Goal: Information Seeking & Learning: Learn about a topic

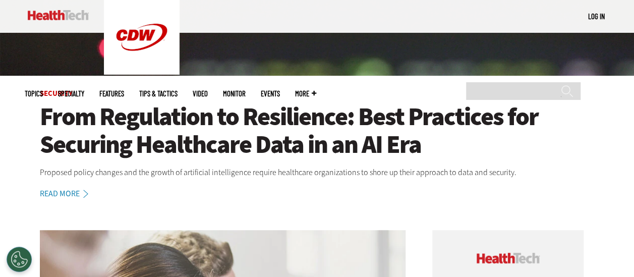
scroll to position [247, 0]
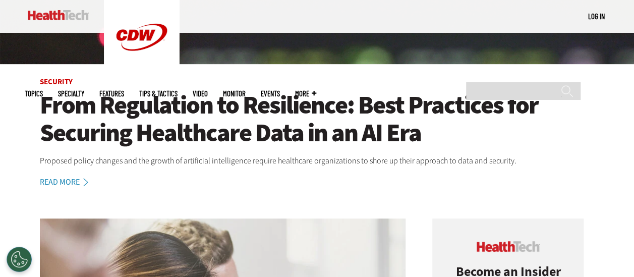
click at [618, 90] on div "Security From Regulation to Resilience: Best Practices for Securing Healthcare …" at bounding box center [317, 16] width 634 height 345
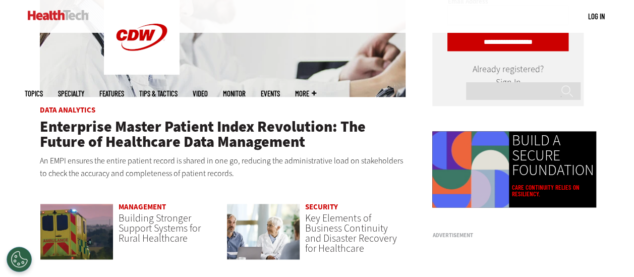
scroll to position [591, 0]
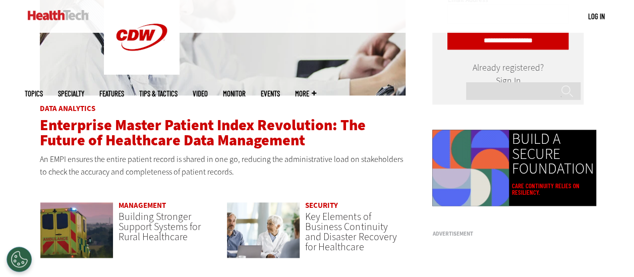
click at [263, 127] on span "Enterprise Master Patient Index Revolution: The Future of Healthcare Data Manag…" at bounding box center [203, 132] width 326 height 35
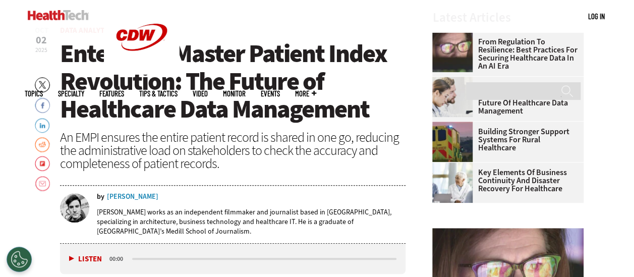
scroll to position [323, 0]
click at [268, 150] on div "An EMPI ensures the entire patient record is shared in one go, reducing the adm…" at bounding box center [233, 150] width 346 height 39
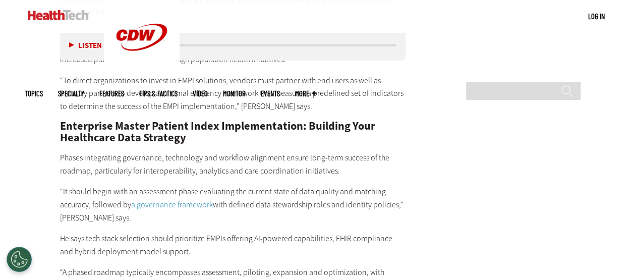
scroll to position [1878, 0]
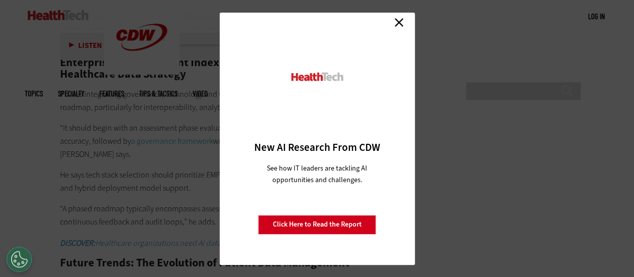
click at [397, 24] on link "Close" at bounding box center [399, 22] width 15 height 15
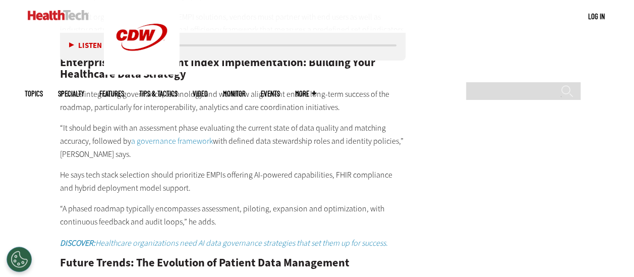
click at [62, 15] on img at bounding box center [58, 15] width 61 height 10
